Goal: Check status: Check status

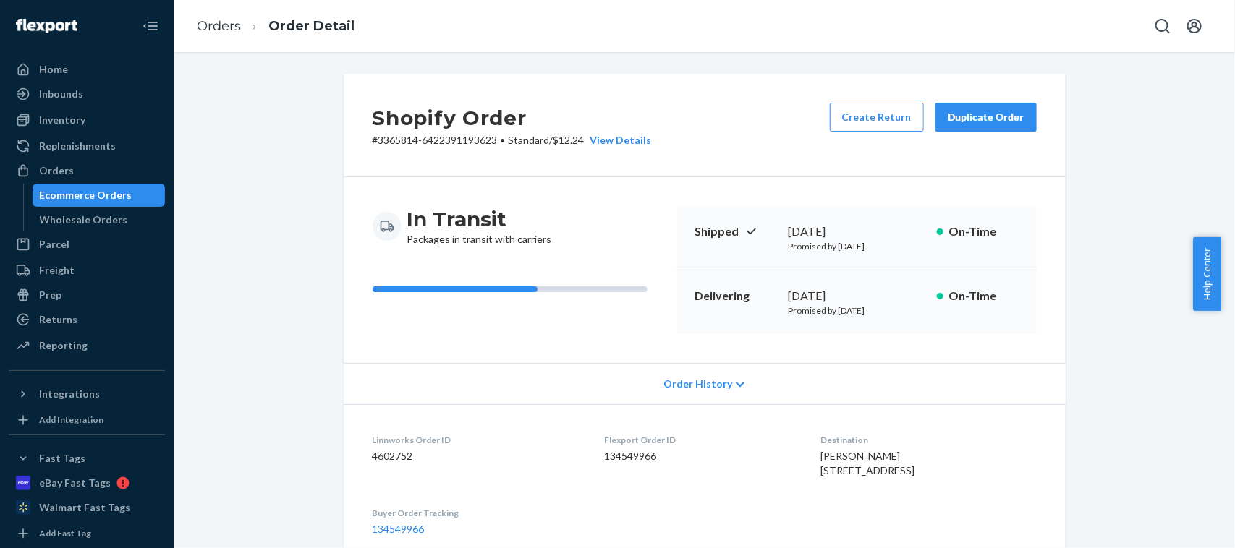
click at [210, 37] on ol "Orders Order Detail" at bounding box center [275, 26] width 181 height 43
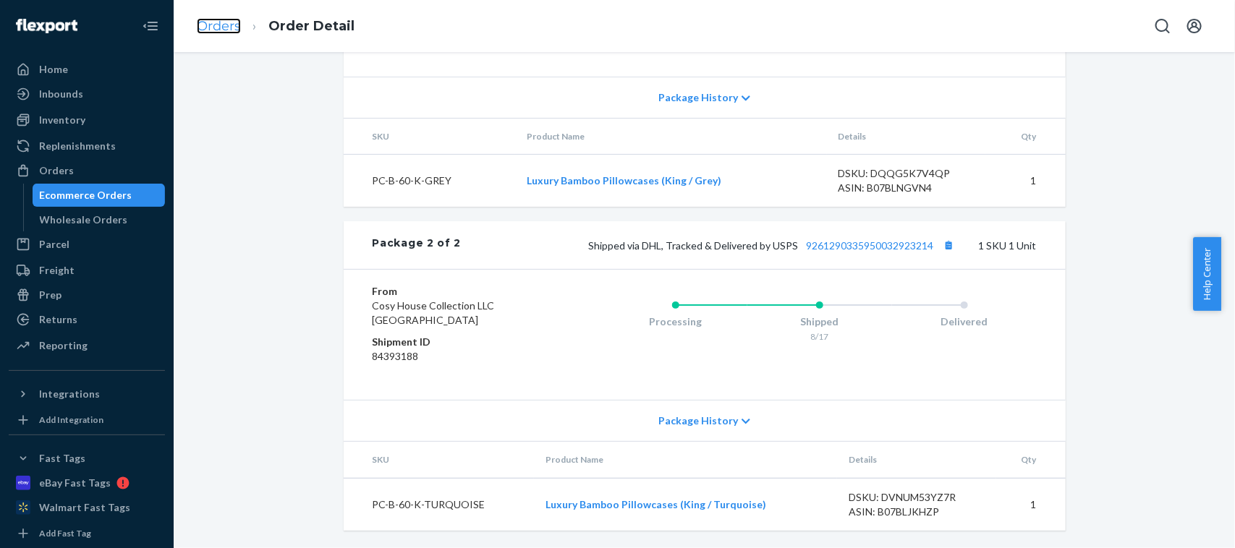
click at [212, 25] on link "Orders" at bounding box center [219, 26] width 44 height 16
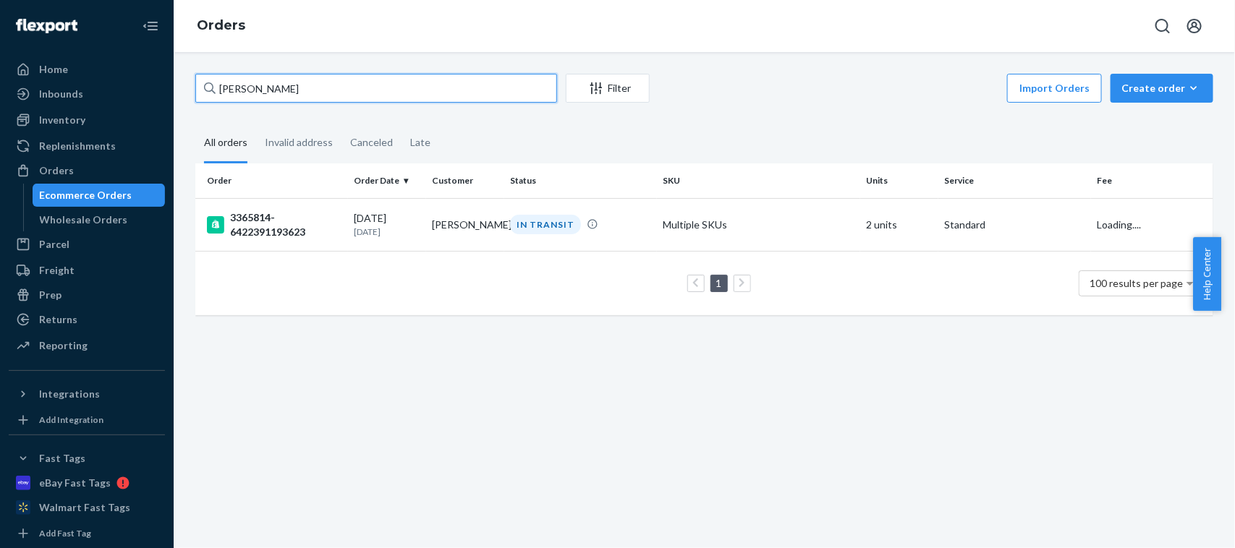
click at [366, 87] on input "[PERSON_NAME]" at bounding box center [376, 88] width 362 height 29
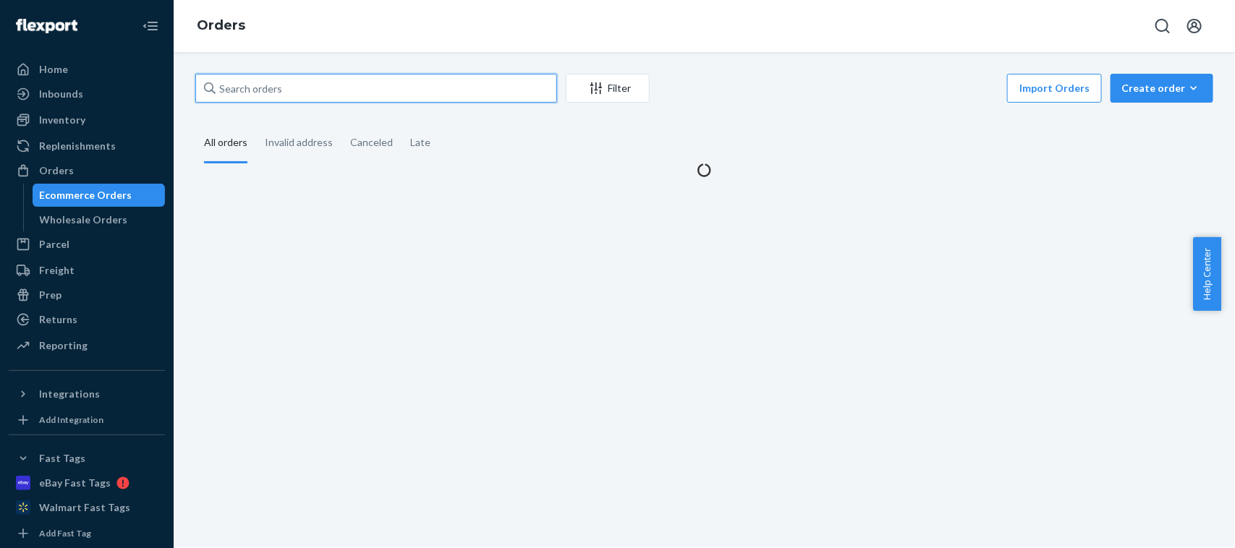
paste input "[PERSON_NAME]"
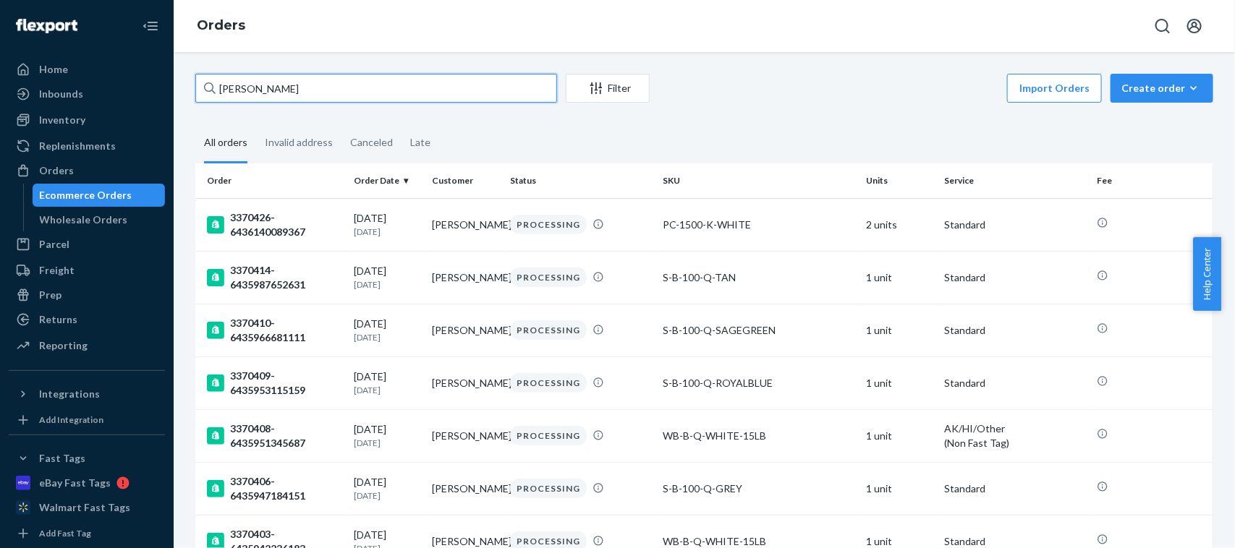
type input "[PERSON_NAME]"
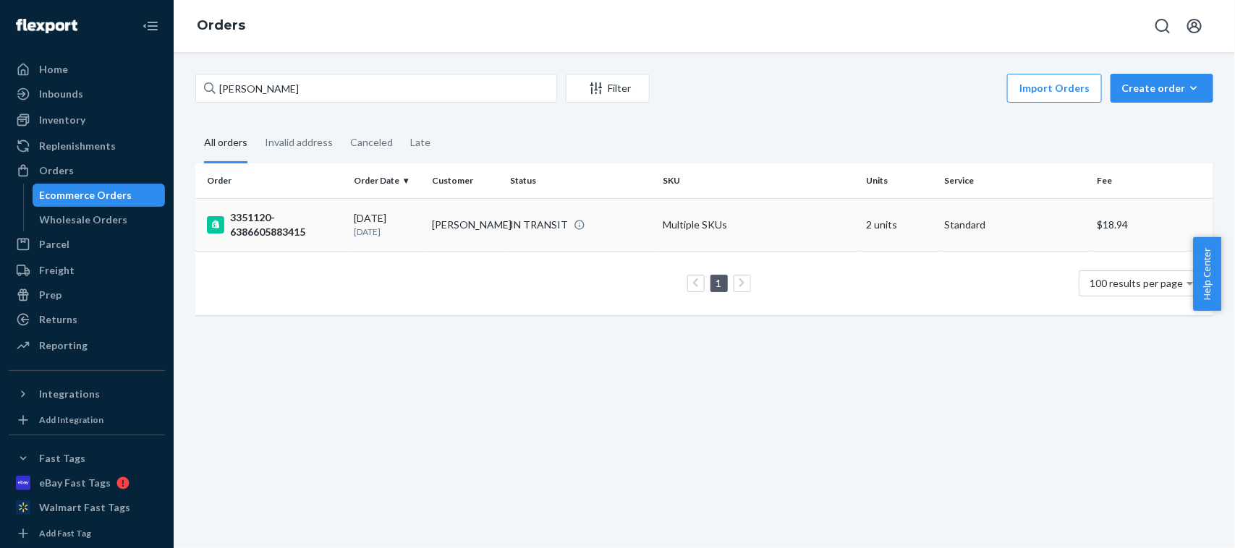
click at [370, 222] on div "[DATE] [DATE]" at bounding box center [387, 224] width 67 height 27
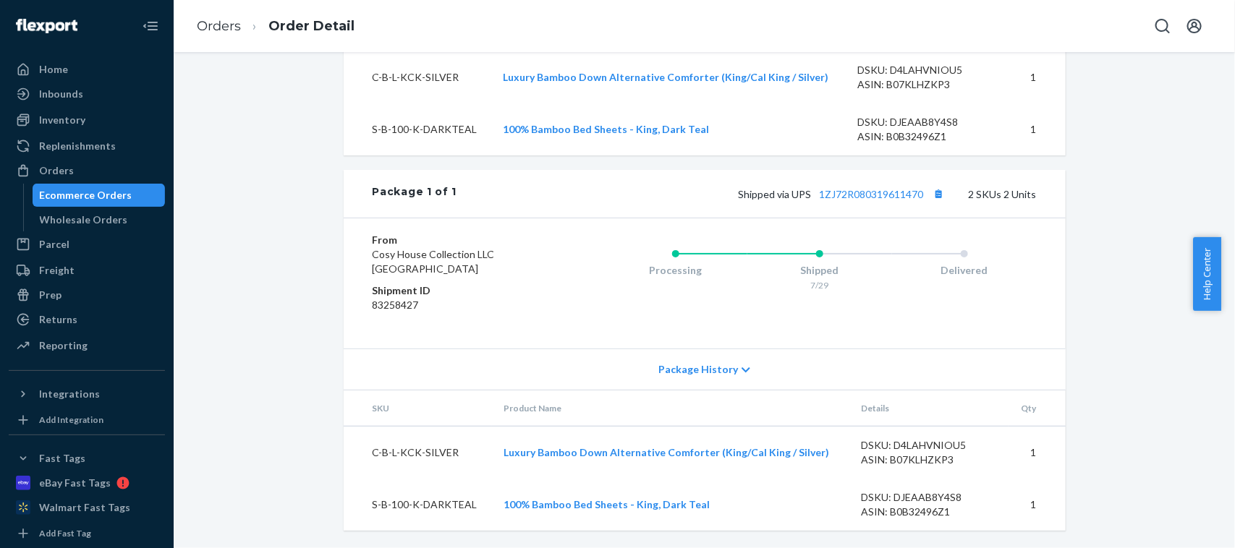
scroll to position [633, 0]
